Goal: Task Accomplishment & Management: Manage account settings

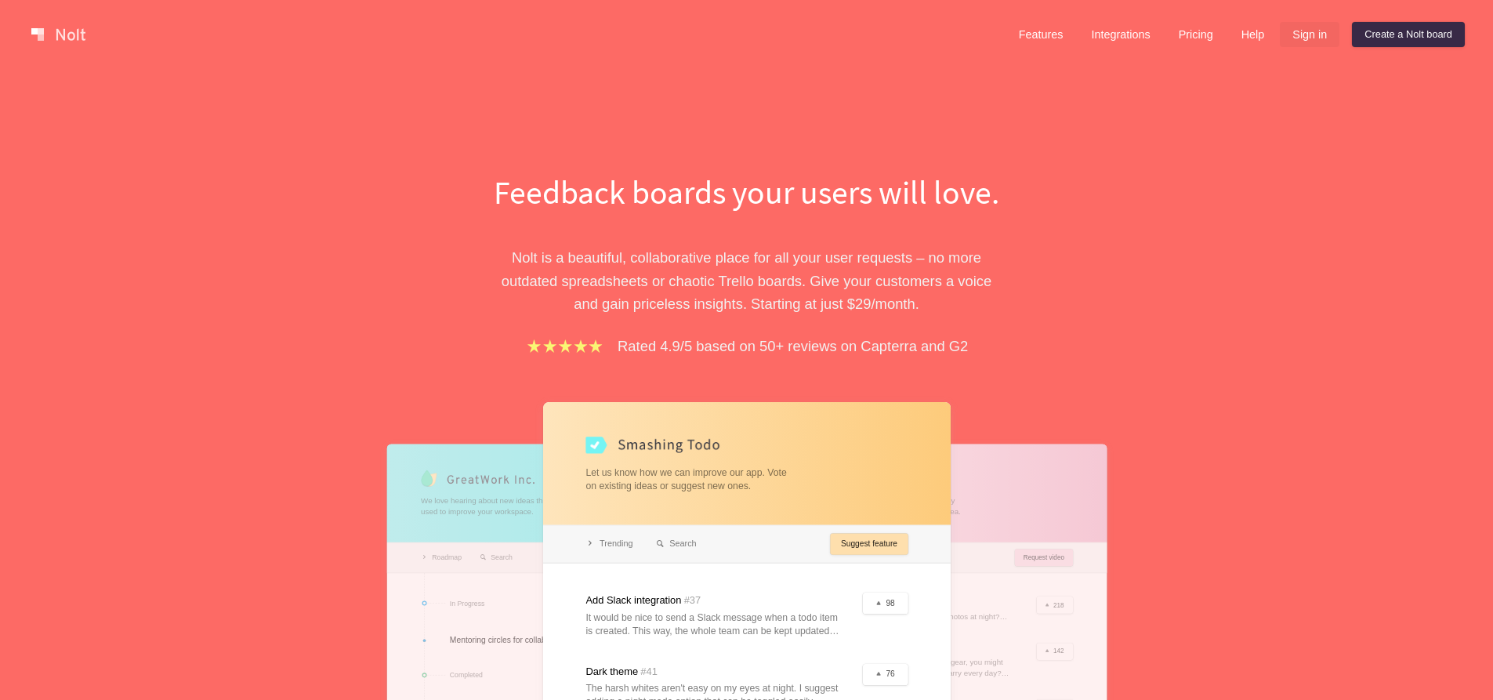
click at [1301, 37] on link "Sign in" at bounding box center [1310, 34] width 60 height 25
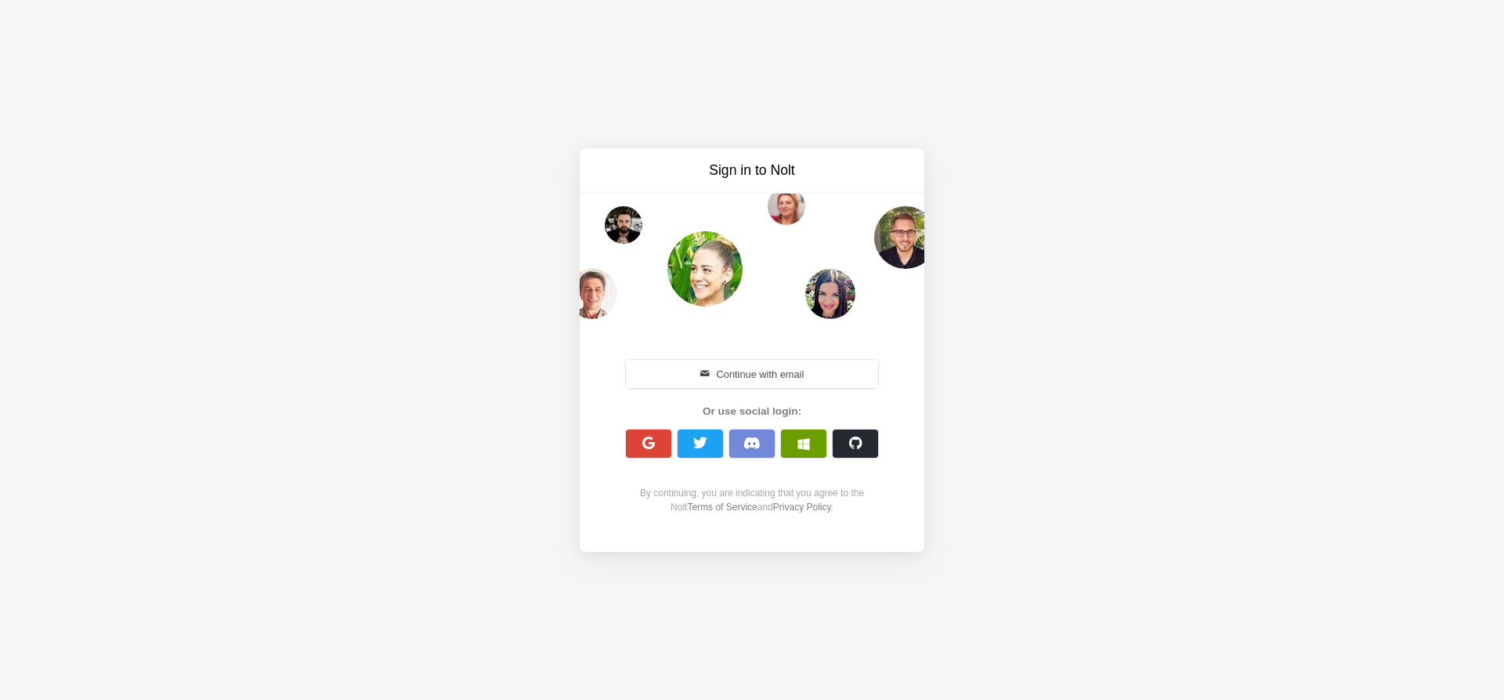
click at [806, 445] on span "button" at bounding box center [804, 443] width 13 height 13
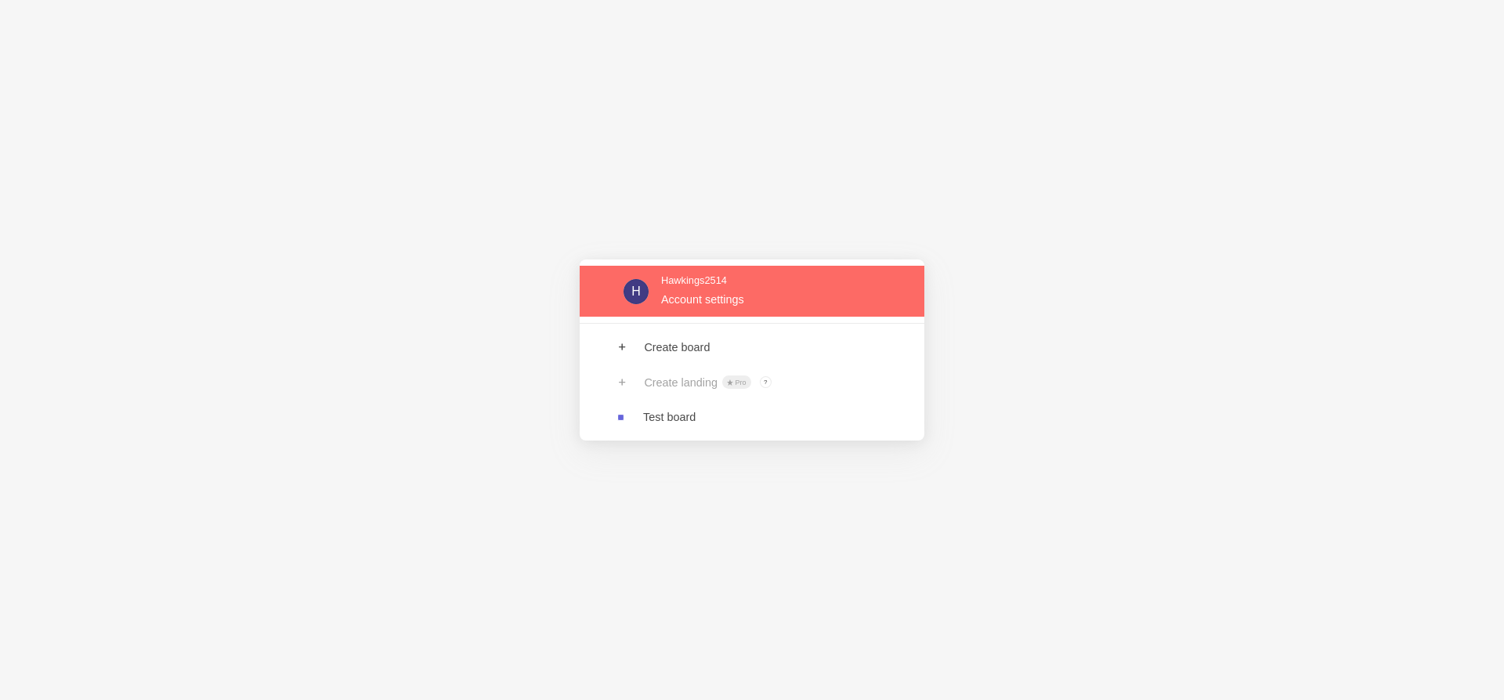
click at [755, 295] on link at bounding box center [752, 291] width 345 height 51
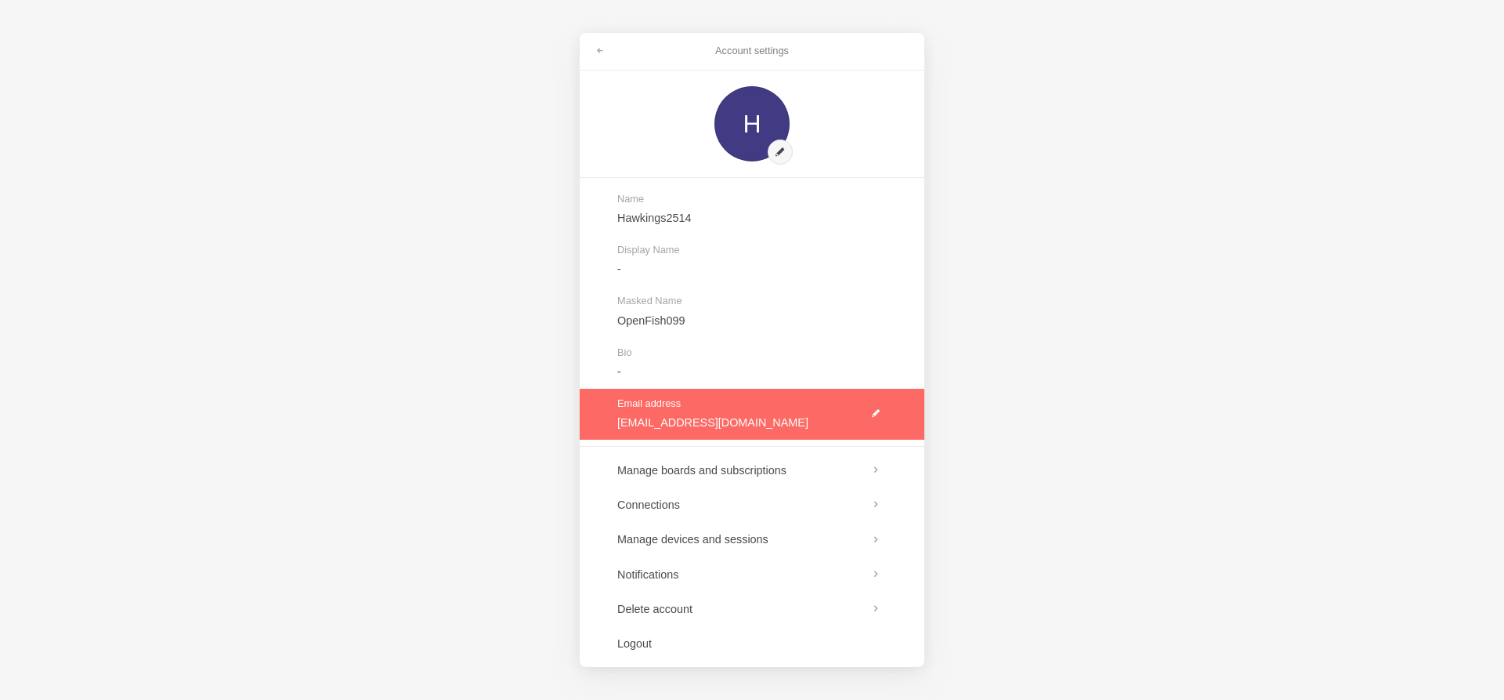
drag, startPoint x: 774, startPoint y: 419, endPoint x: 614, endPoint y: 407, distance: 161.1
click at [614, 407] on link at bounding box center [752, 414] width 345 height 51
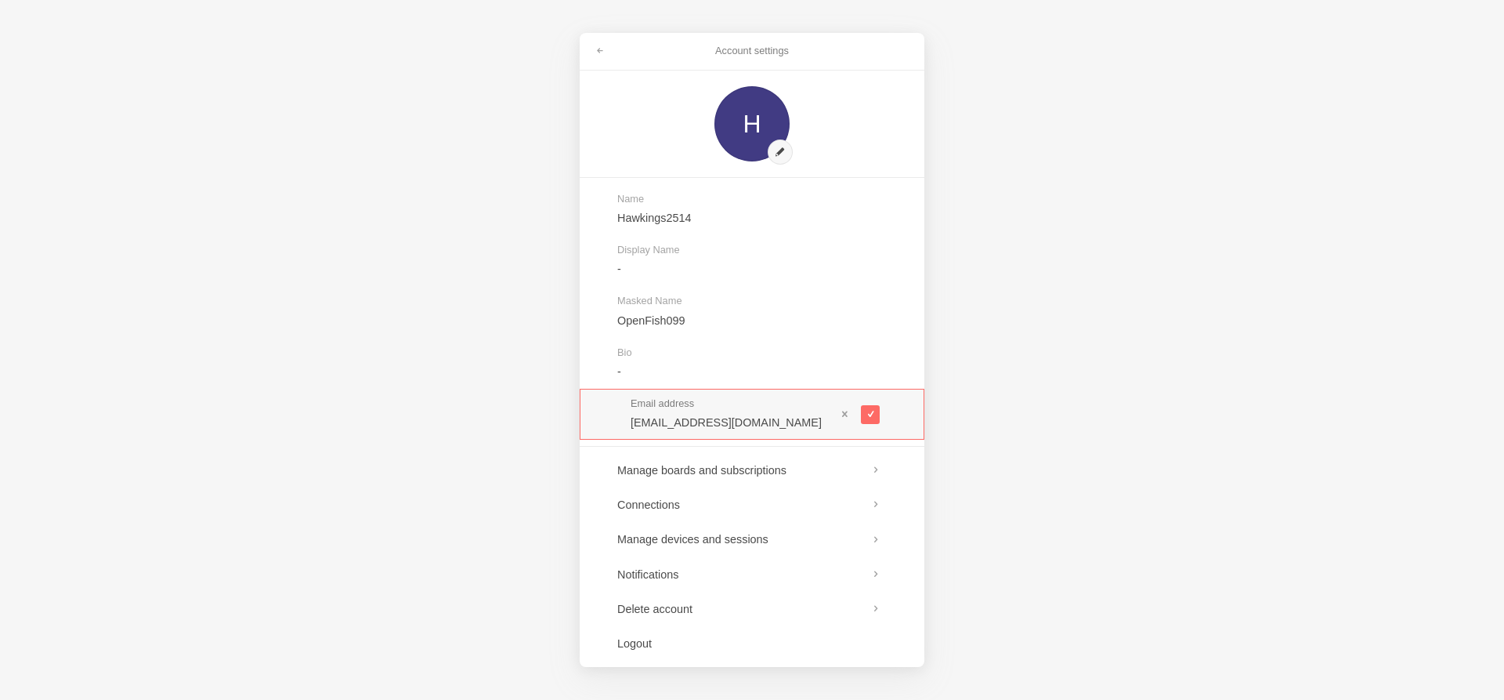
click at [516, 363] on div "Account settings H Name Hawkings2514 Display Name - Masked Name OpenFish099 Bio…" at bounding box center [752, 350] width 1504 height 700
click at [845, 415] on span at bounding box center [845, 413] width 11 height 11
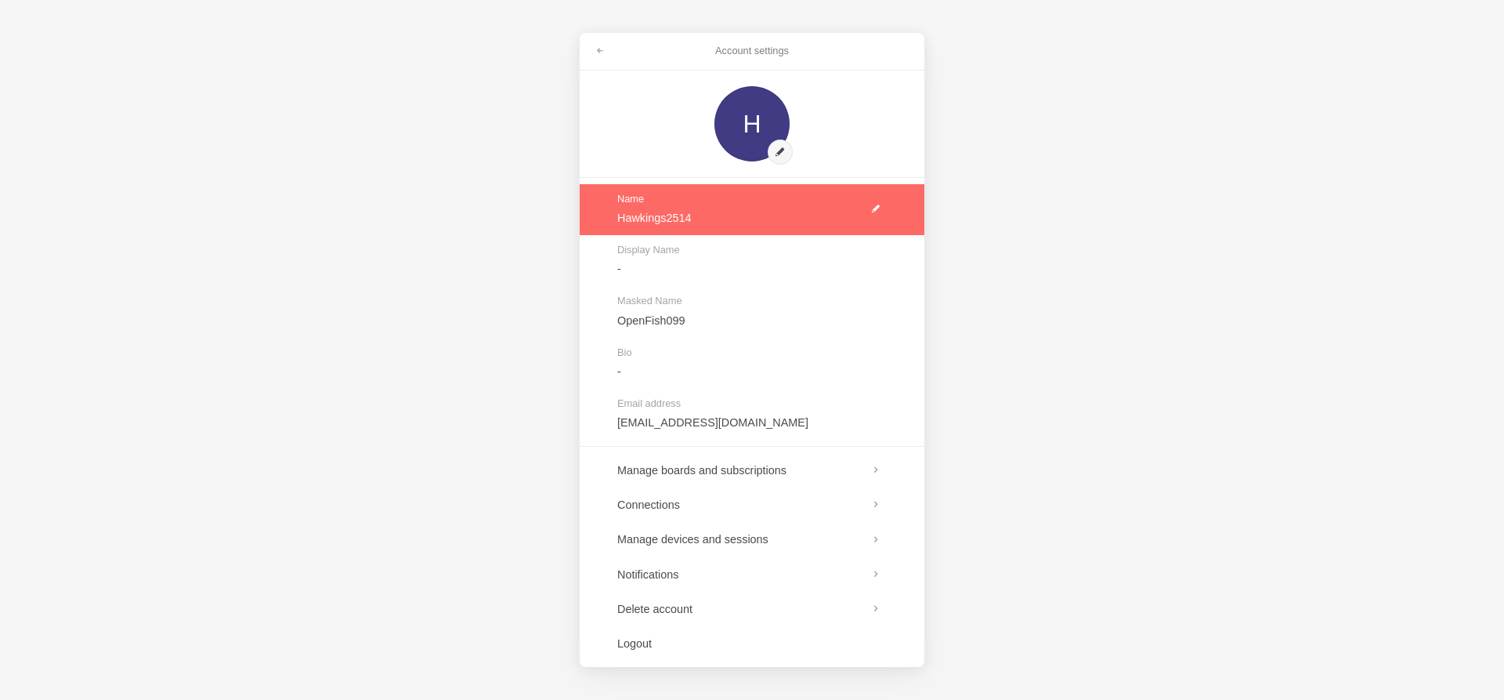
click at [878, 207] on link at bounding box center [752, 209] width 345 height 51
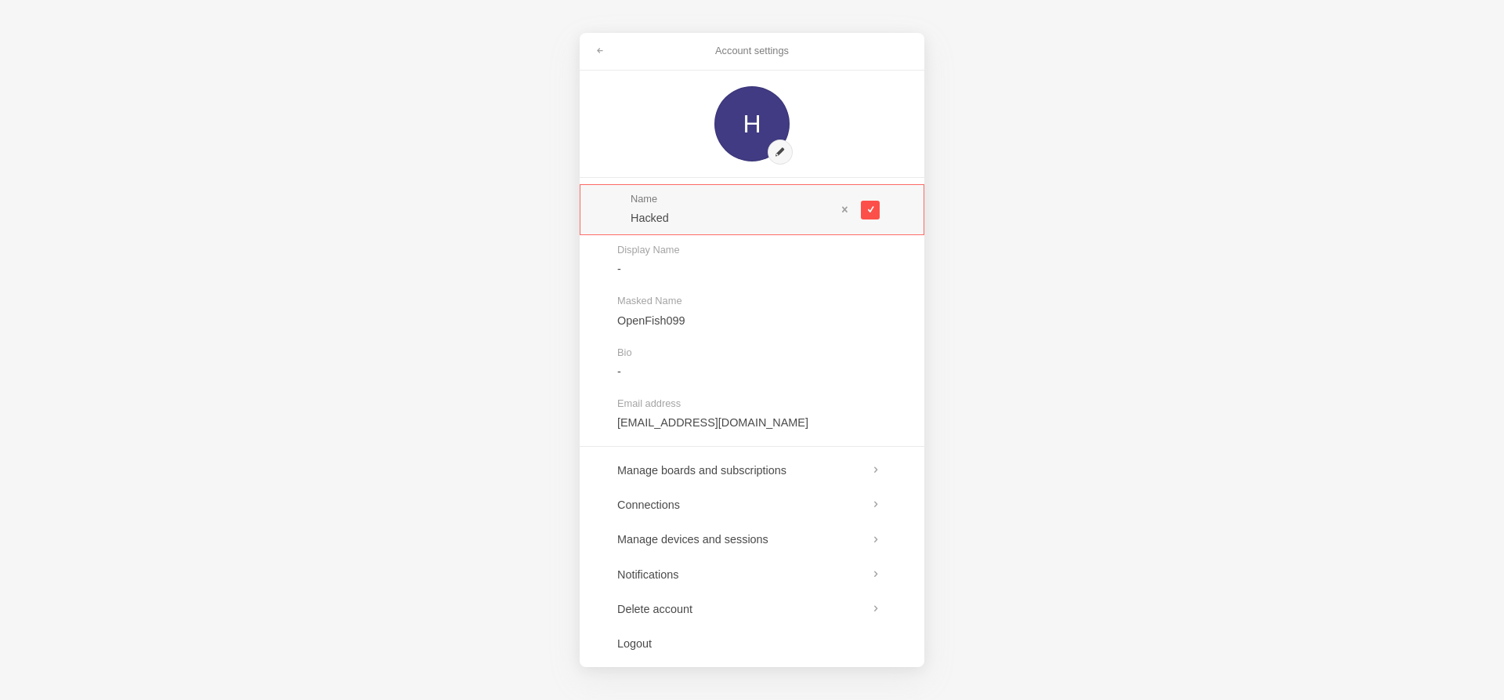
type input "Hacked"
click at [864, 209] on button at bounding box center [870, 210] width 19 height 19
click at [592, 52] on link at bounding box center [600, 50] width 28 height 25
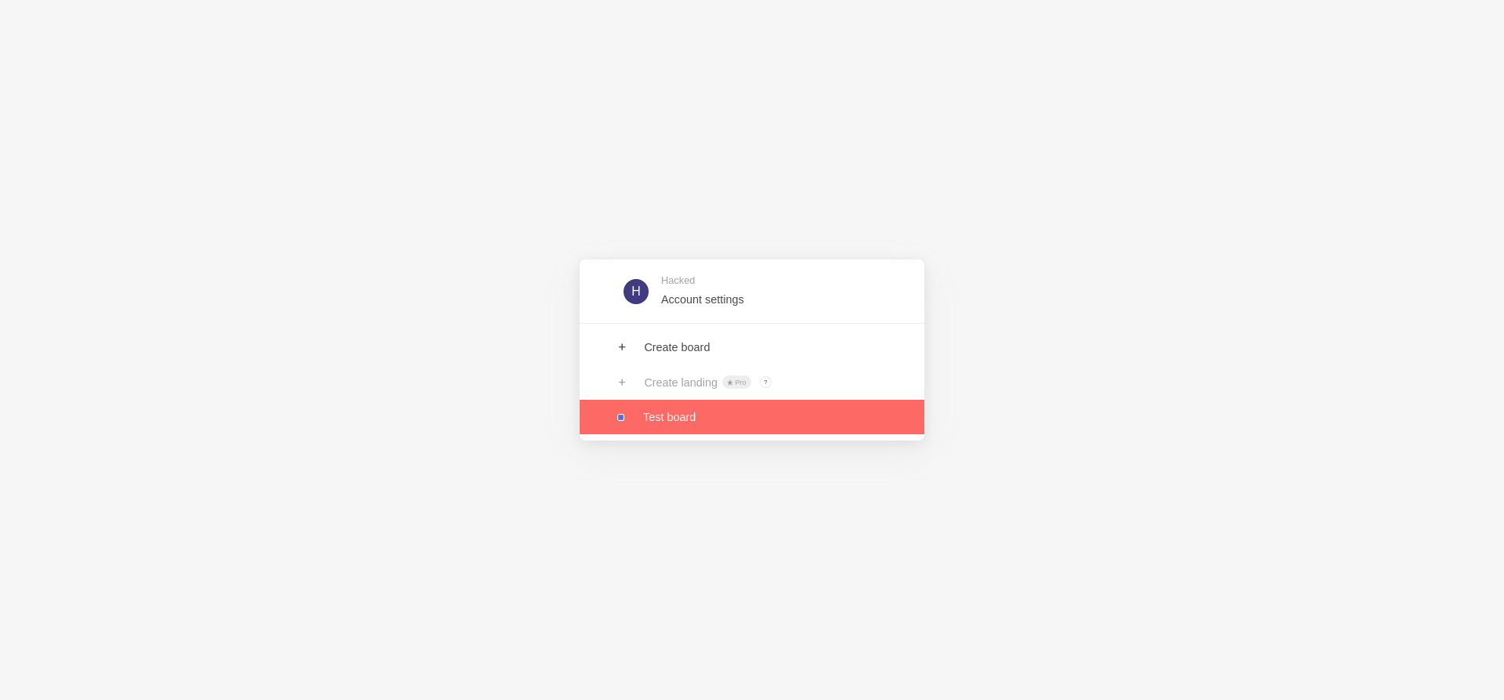
click at [698, 412] on link at bounding box center [752, 417] width 345 height 34
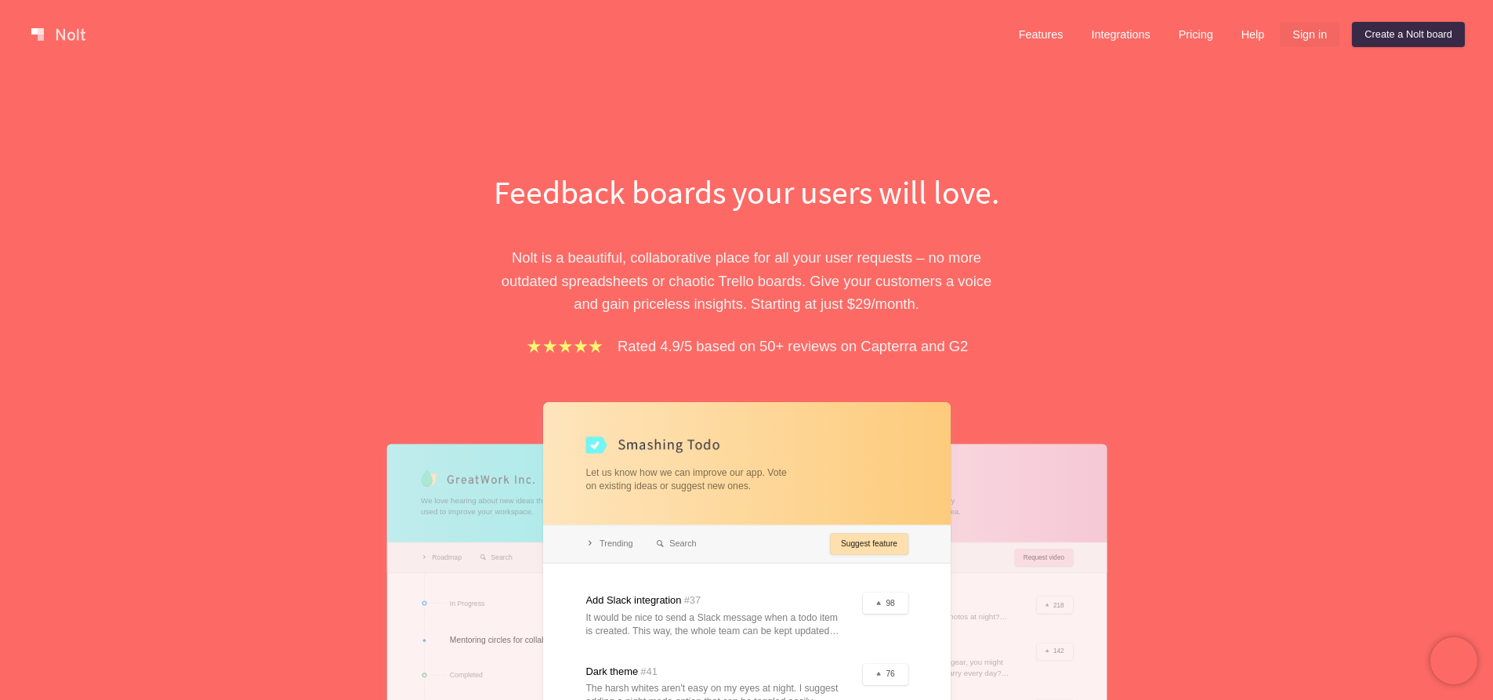
click at [1305, 26] on link "Sign in" at bounding box center [1310, 34] width 60 height 25
